Goal: Find specific page/section: Find specific page/section

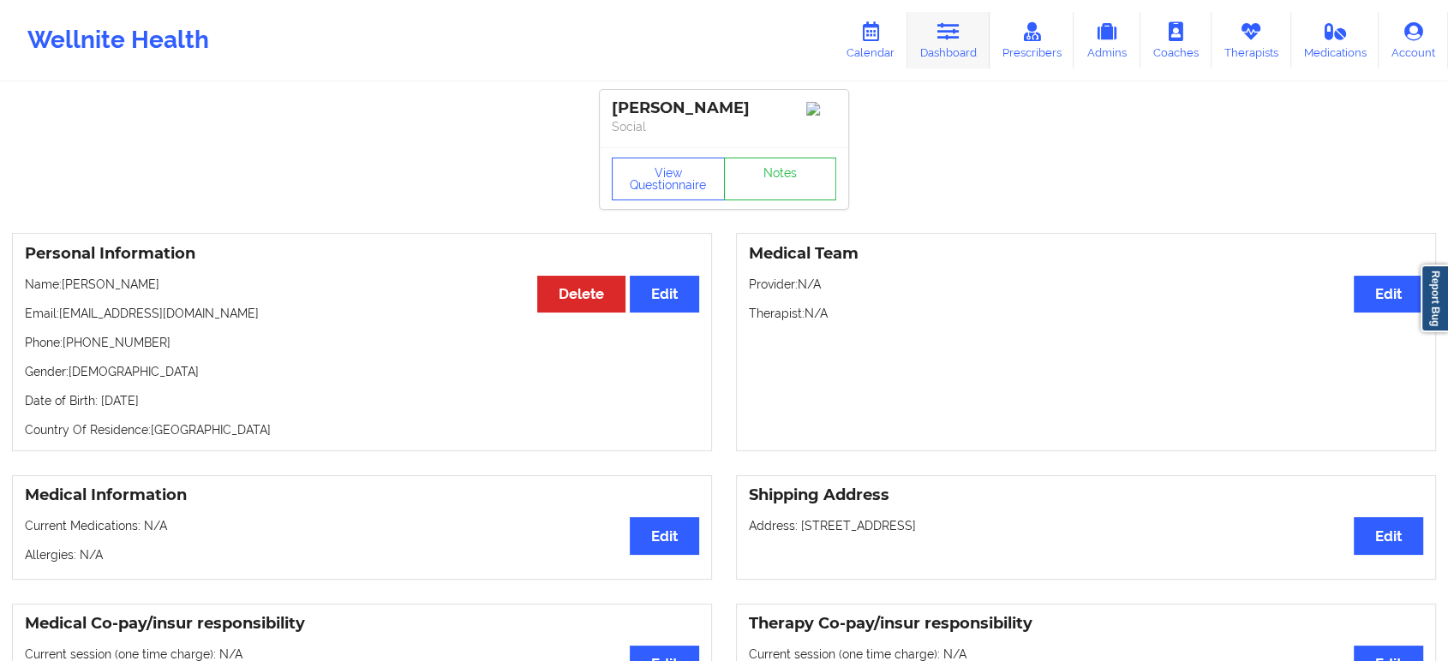
click at [961, 43] on link "Dashboard" at bounding box center [948, 40] width 82 height 57
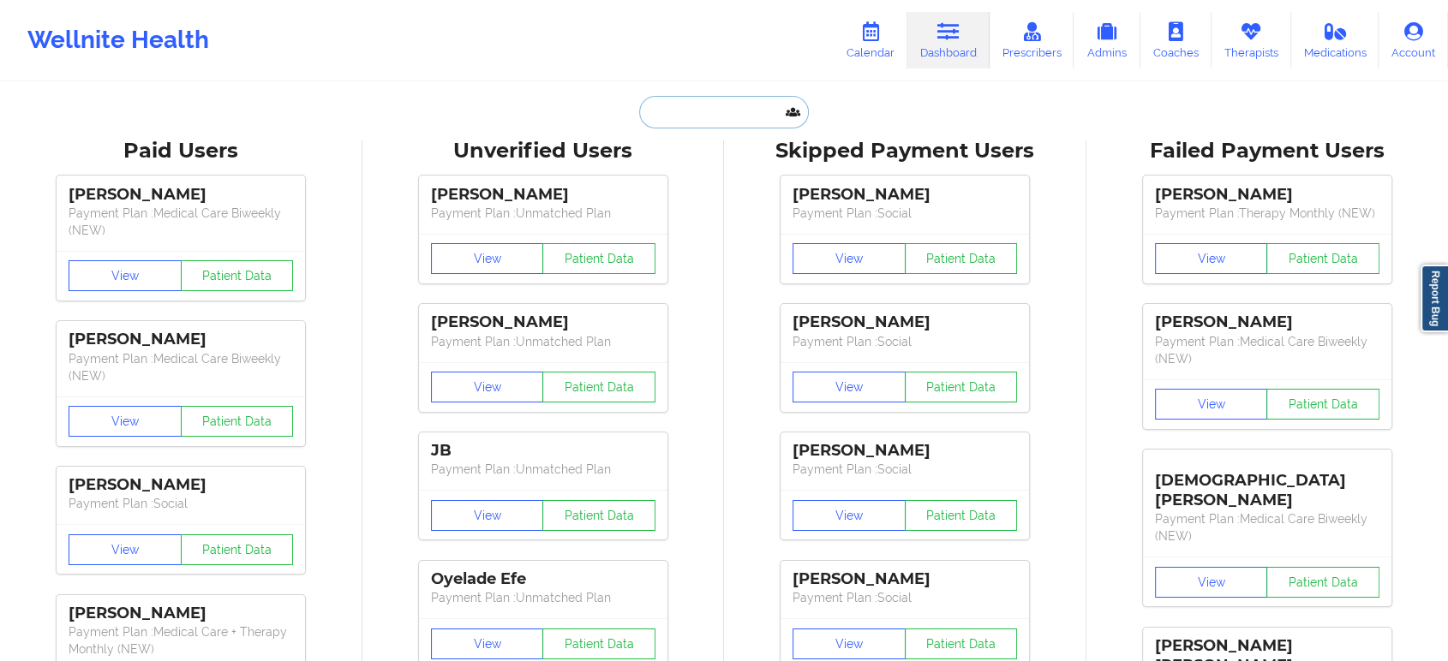
drag, startPoint x: 961, startPoint y: 43, endPoint x: 746, endPoint y: 122, distance: 229.0
click at [746, 122] on input "text" at bounding box center [724, 112] width 170 height 33
paste input "[EMAIL_ADDRESS][DOMAIN_NAME]"
type input "[EMAIL_ADDRESS][DOMAIN_NAME]"
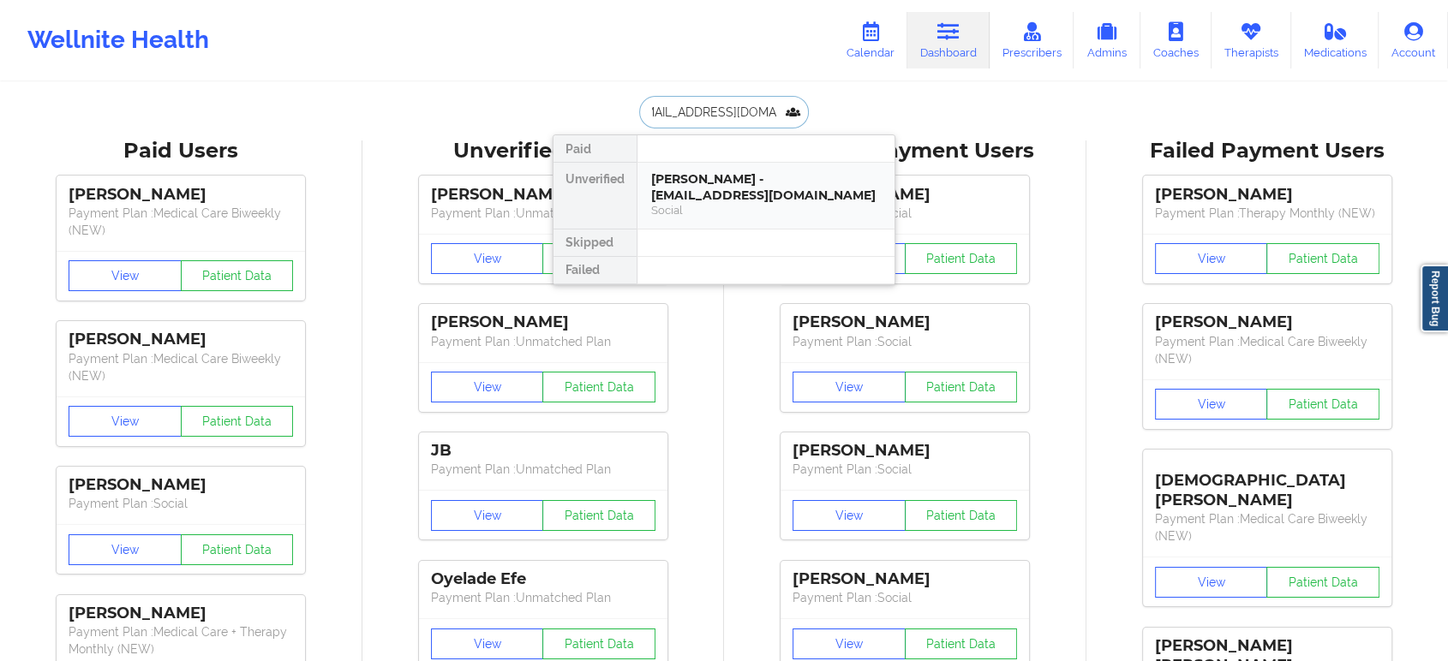
click at [732, 203] on div "Social" at bounding box center [766, 210] width 230 height 15
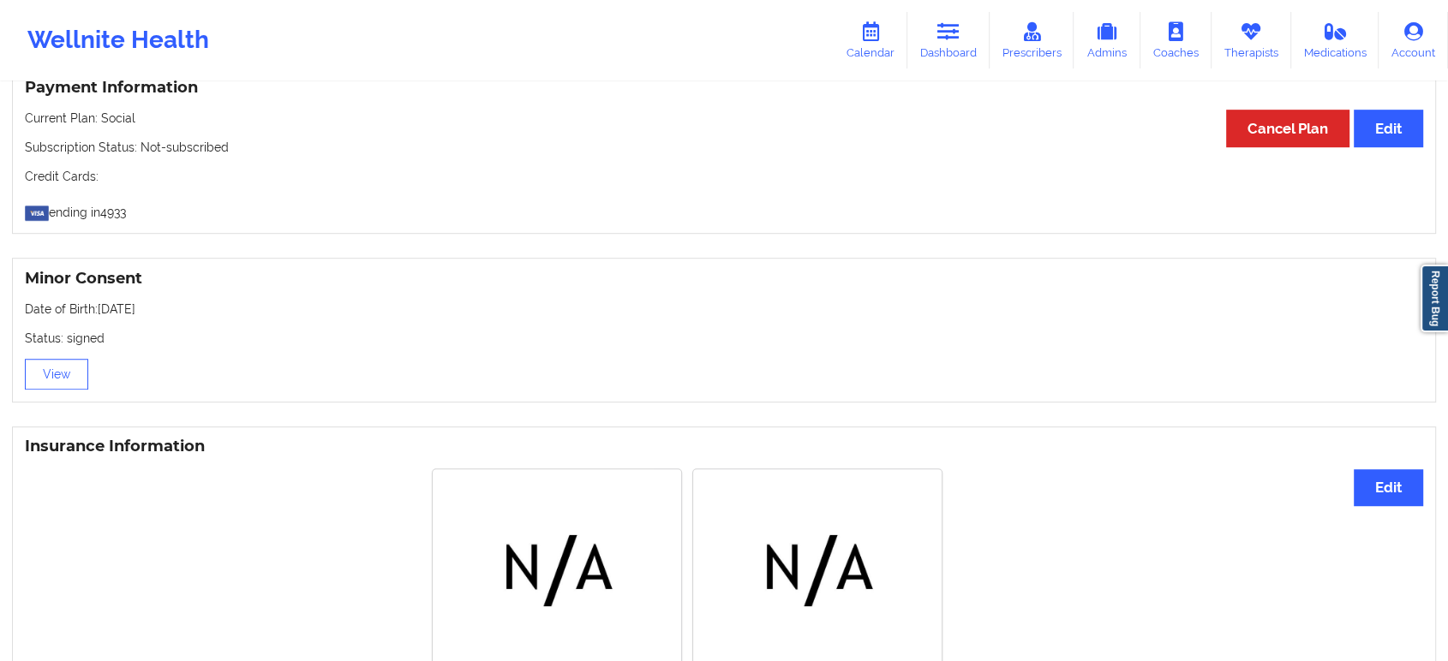
scroll to position [1276, 0]
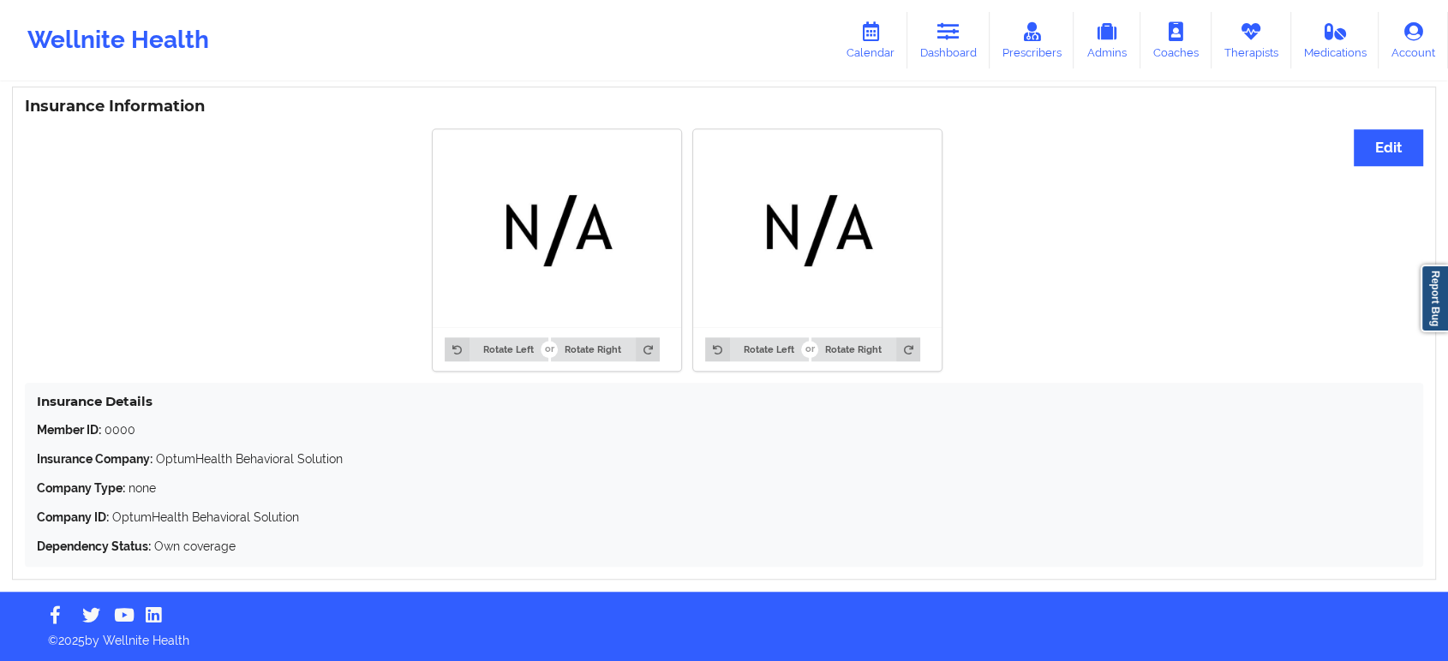
drag, startPoint x: 1052, startPoint y: 473, endPoint x: 1042, endPoint y: 416, distance: 57.5
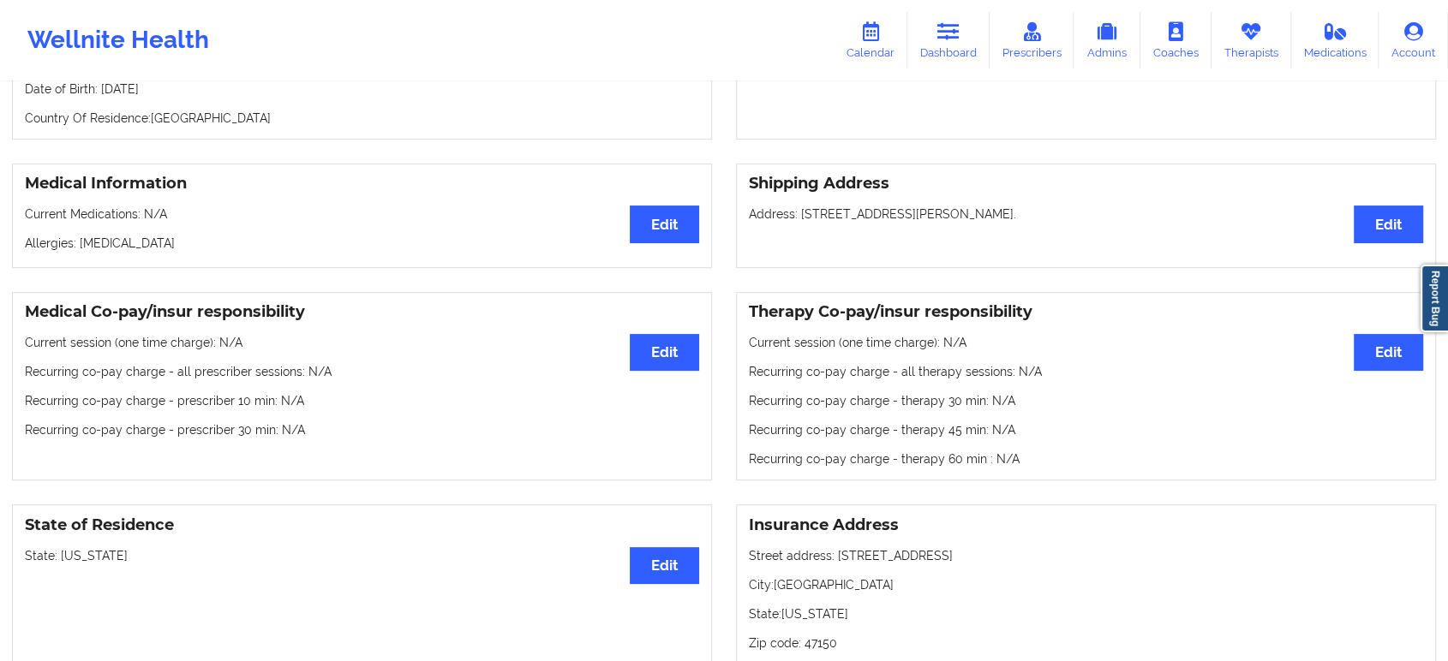
scroll to position [0, 0]
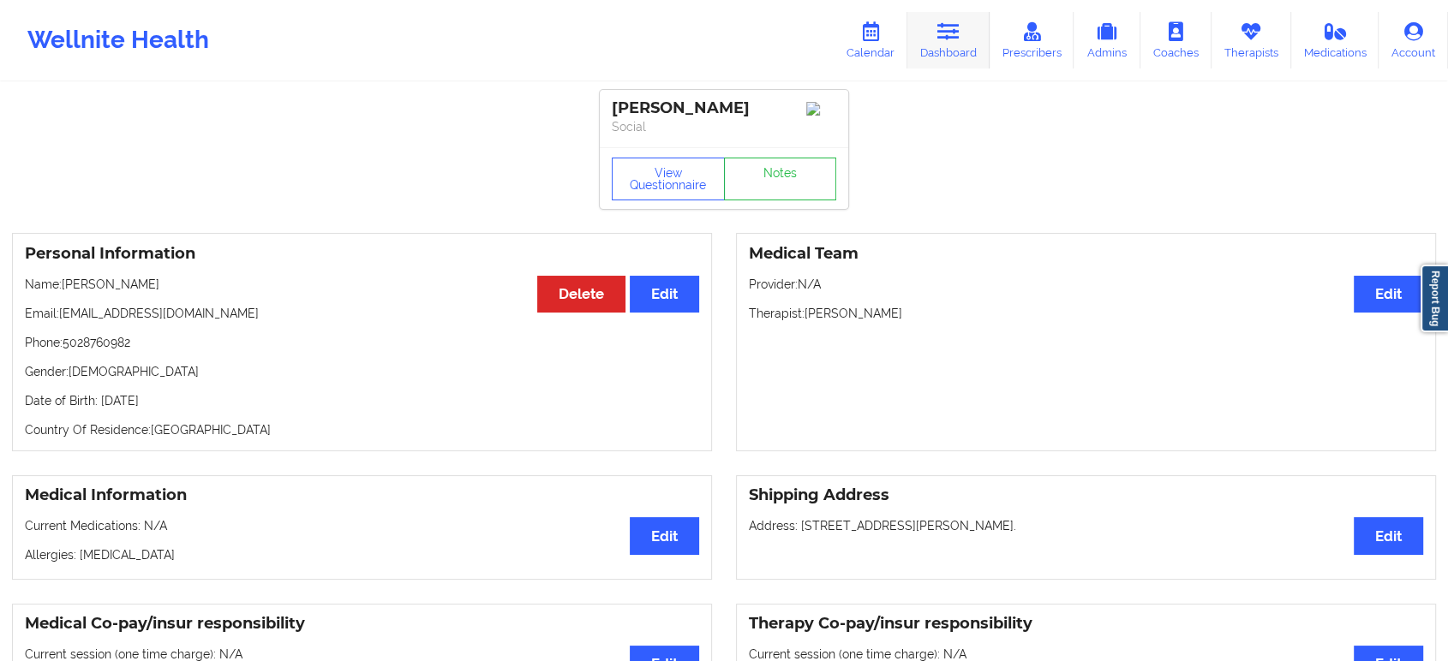
click at [961, 53] on link "Dashboard" at bounding box center [948, 40] width 82 height 57
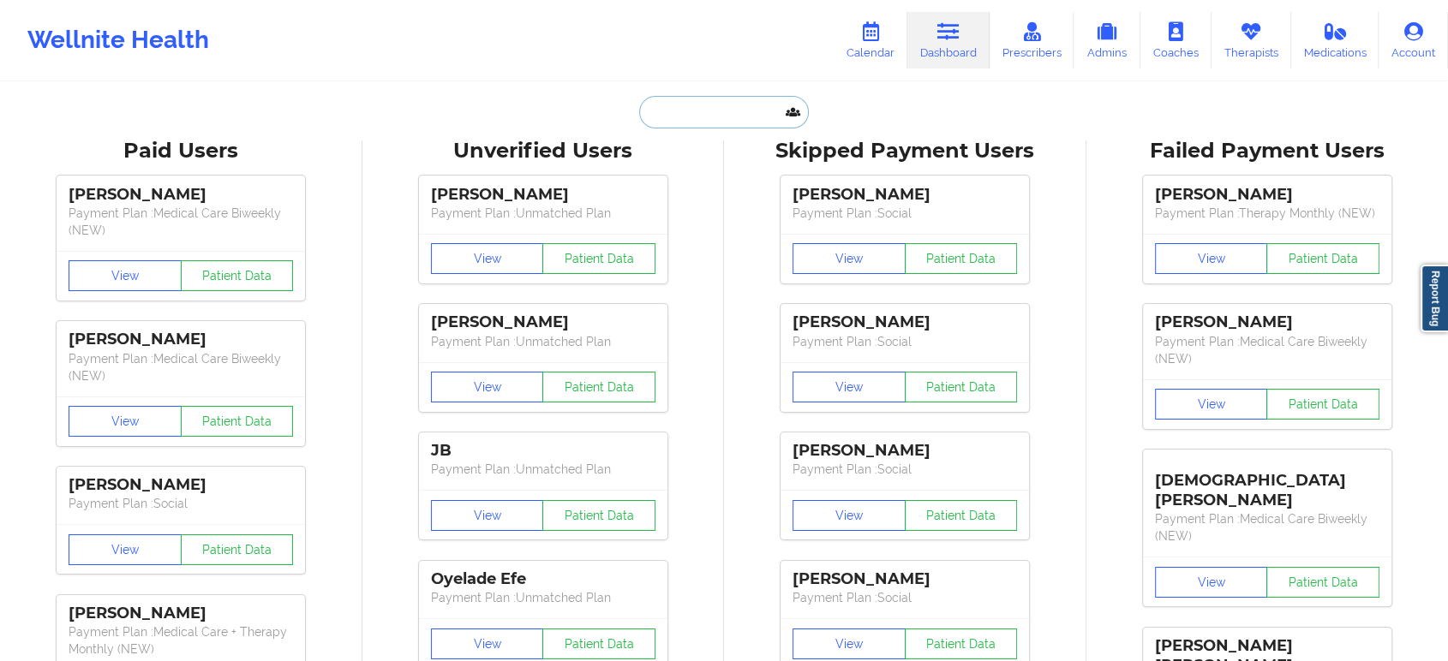
click at [734, 100] on input "text" at bounding box center [724, 112] width 170 height 33
paste input "[EMAIL_ADDRESS][DOMAIN_NAME]"
type input "[EMAIL_ADDRESS][DOMAIN_NAME]"
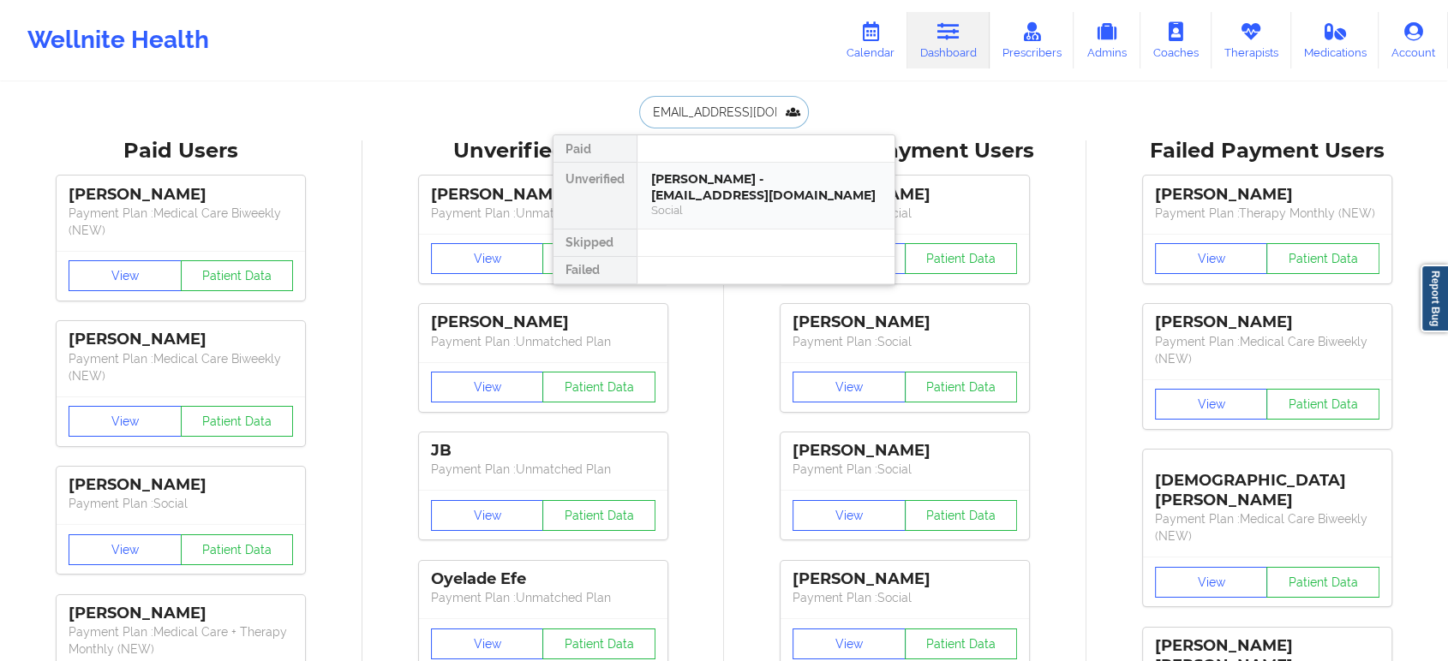
click at [691, 196] on div "[PERSON_NAME] - [EMAIL_ADDRESS][DOMAIN_NAME]" at bounding box center [766, 187] width 230 height 32
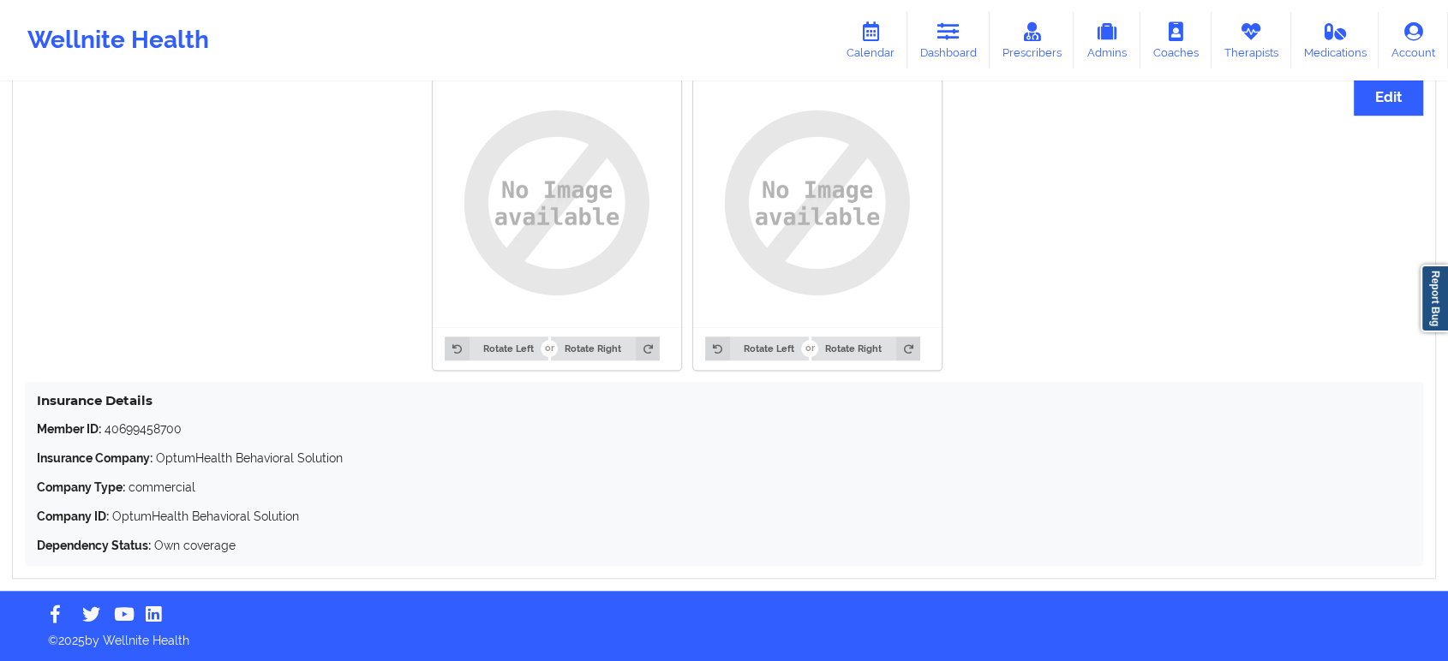
drag, startPoint x: 421, startPoint y: 518, endPoint x: 410, endPoint y: 348, distance: 170.8
